Goal: Navigation & Orientation: Find specific page/section

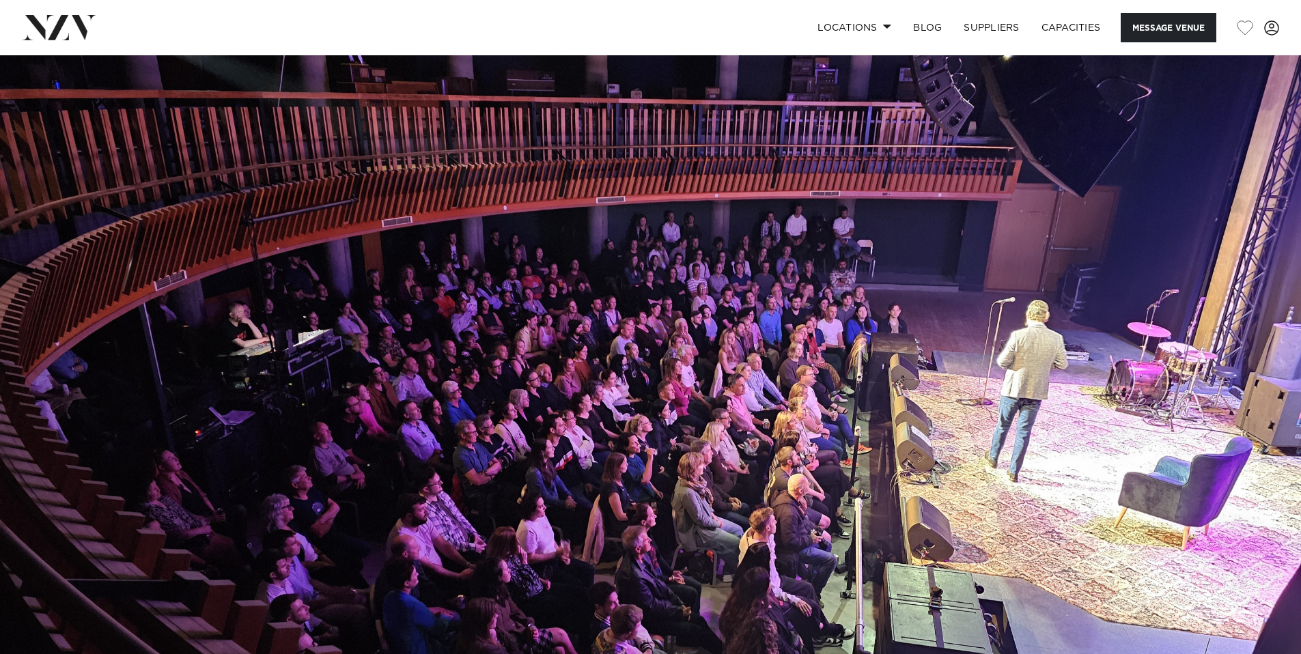
scroll to position [3, 0]
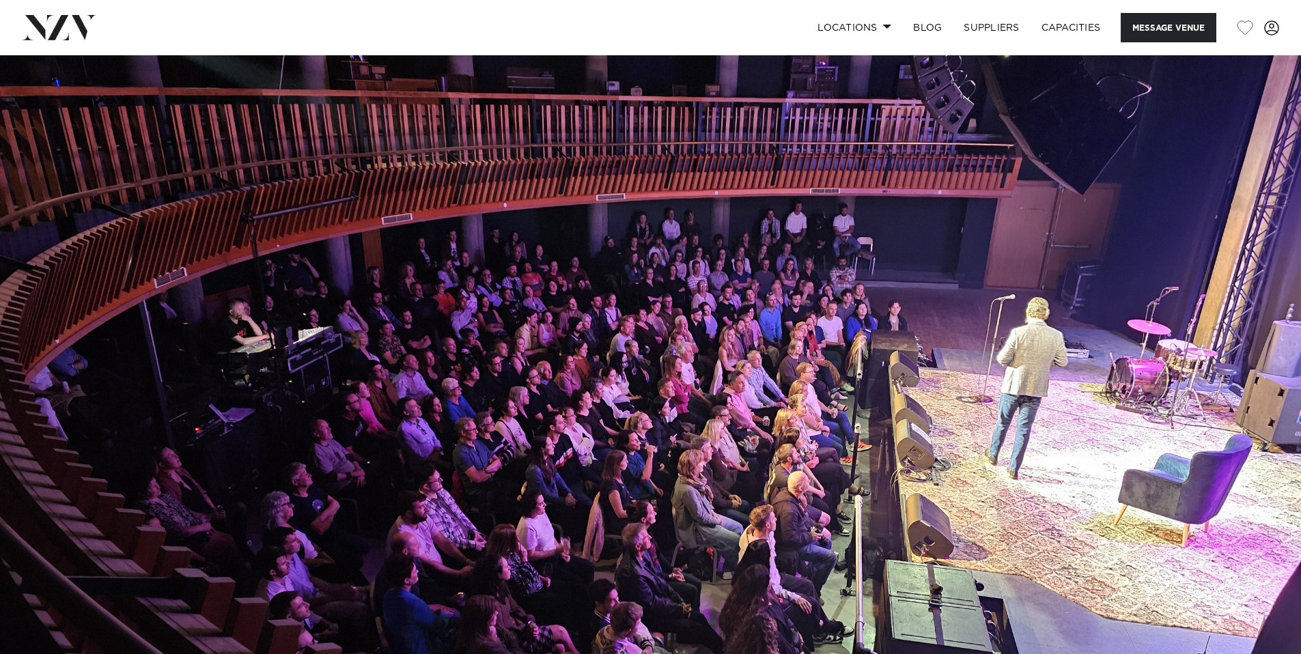
click at [584, 476] on img at bounding box center [650, 358] width 1301 height 610
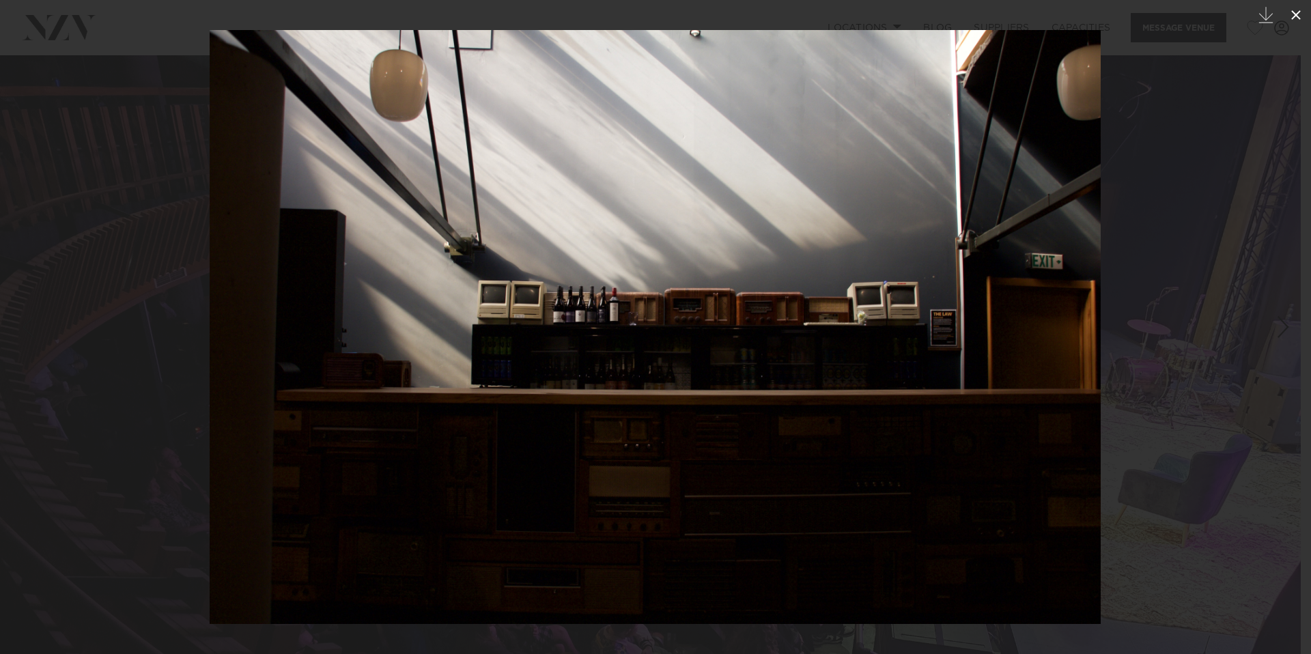
click at [1295, 16] on icon at bounding box center [1296, 15] width 10 height 10
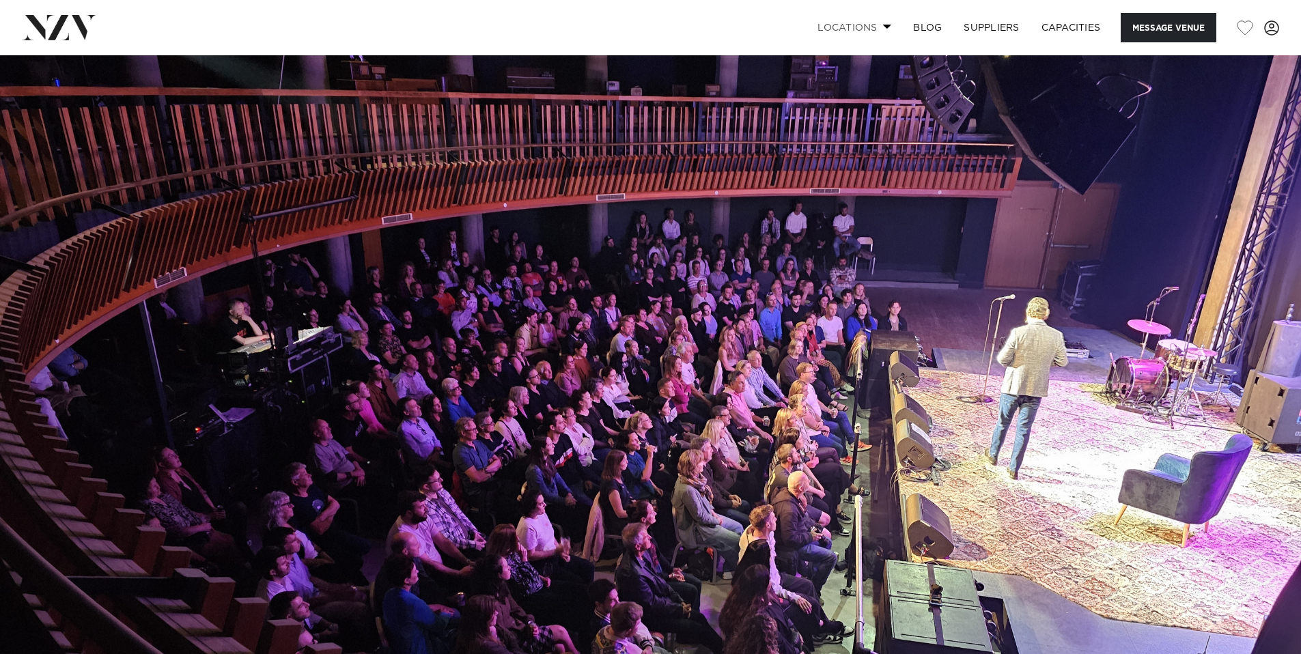
click at [883, 28] on span at bounding box center [887, 26] width 9 height 5
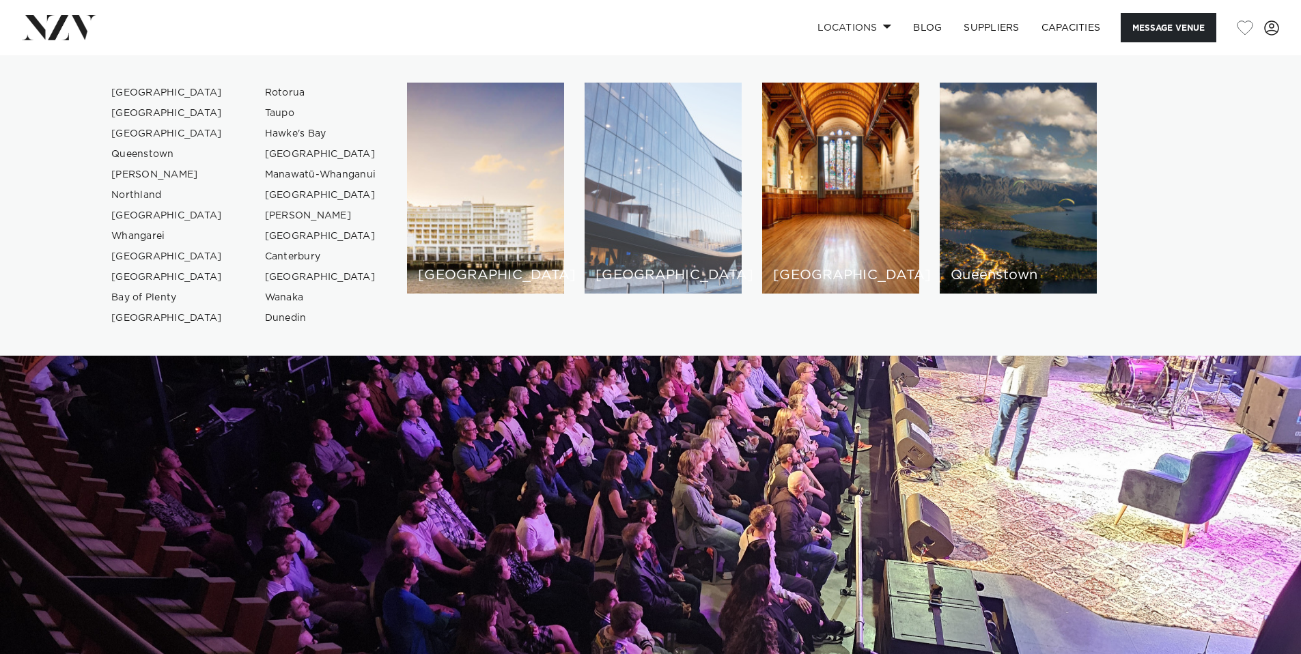
click at [643, 217] on div "[GEOGRAPHIC_DATA]" at bounding box center [662, 188] width 157 height 211
